Goal: Task Accomplishment & Management: Use online tool/utility

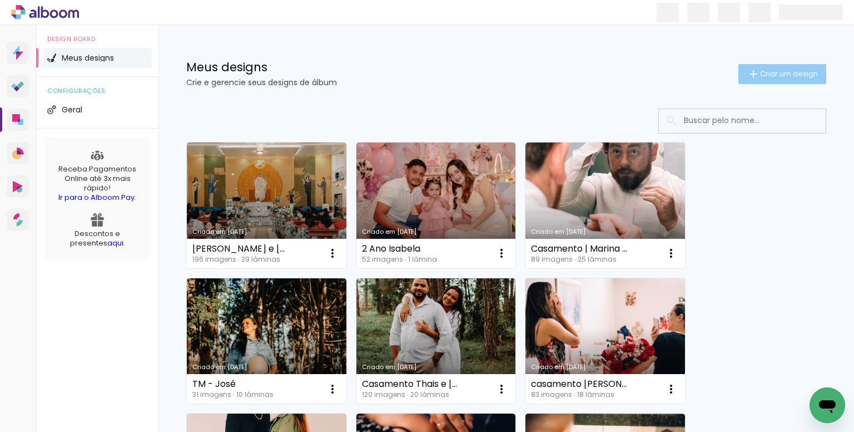
click at [766, 70] on span "Criar um design" at bounding box center [789, 73] width 58 height 7
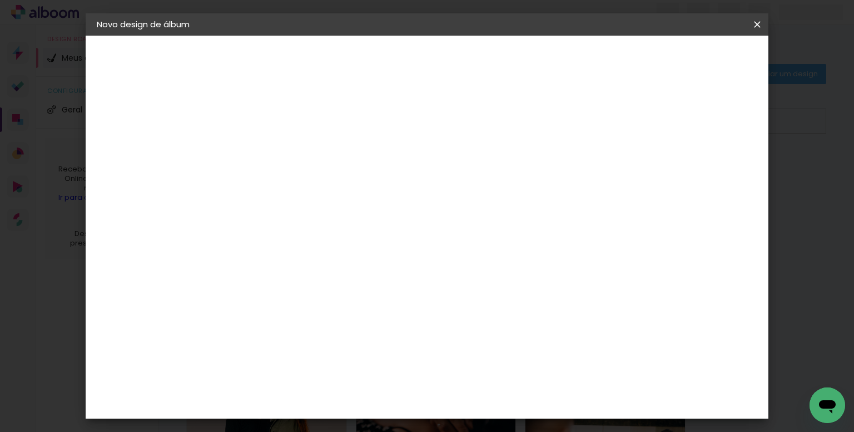
click at [0, 0] on div at bounding box center [0, 0] width 0 height 0
type input "[PERSON_NAME] e [PERSON_NAME]"
type paper-input "[PERSON_NAME] e [PERSON_NAME]"
click at [393, 63] on paper-button "Avançar" at bounding box center [365, 58] width 54 height 19
